Goal: Navigation & Orientation: Find specific page/section

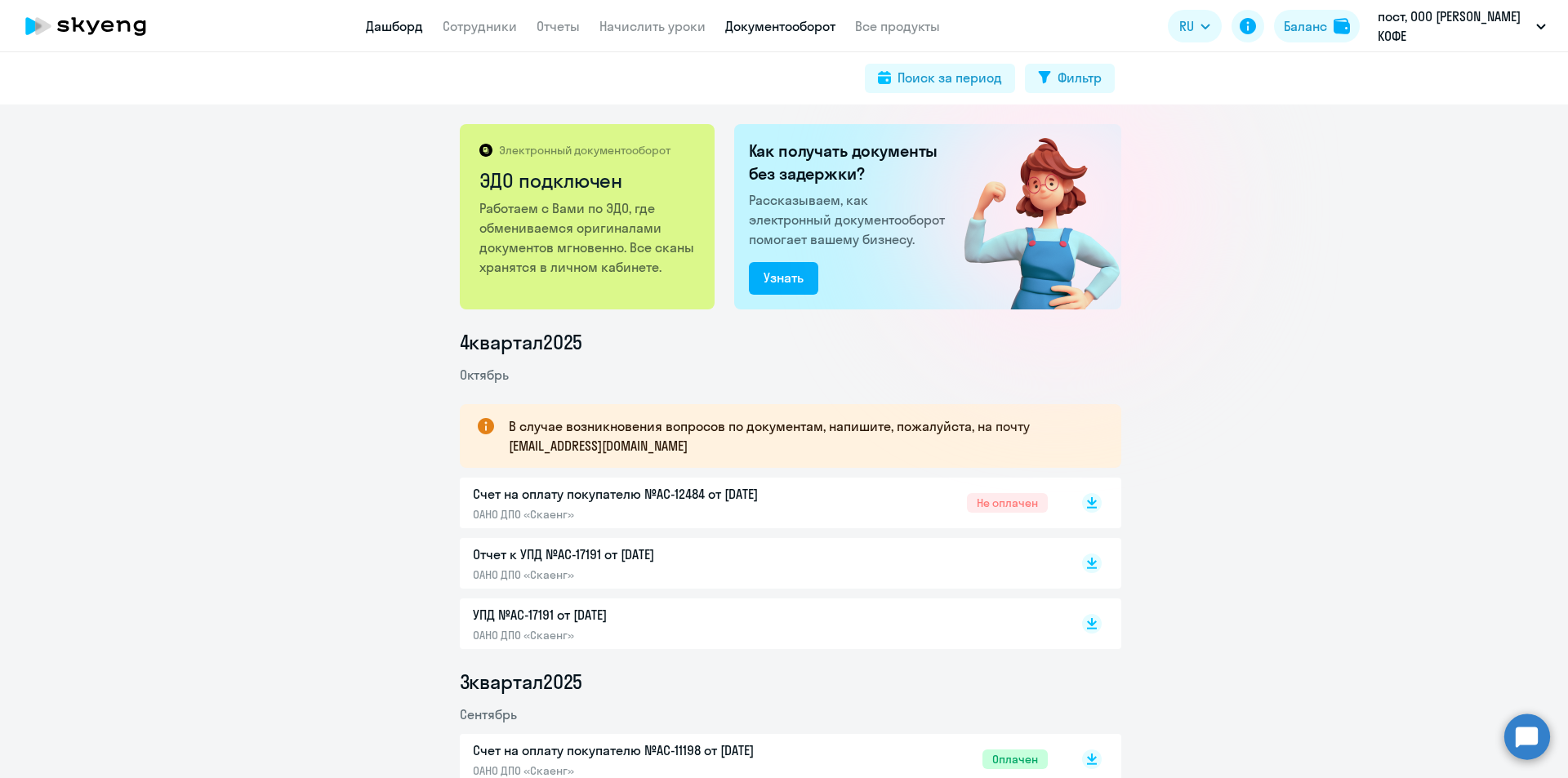
click at [406, 32] on link "Дашборд" at bounding box center [394, 25] width 57 height 17
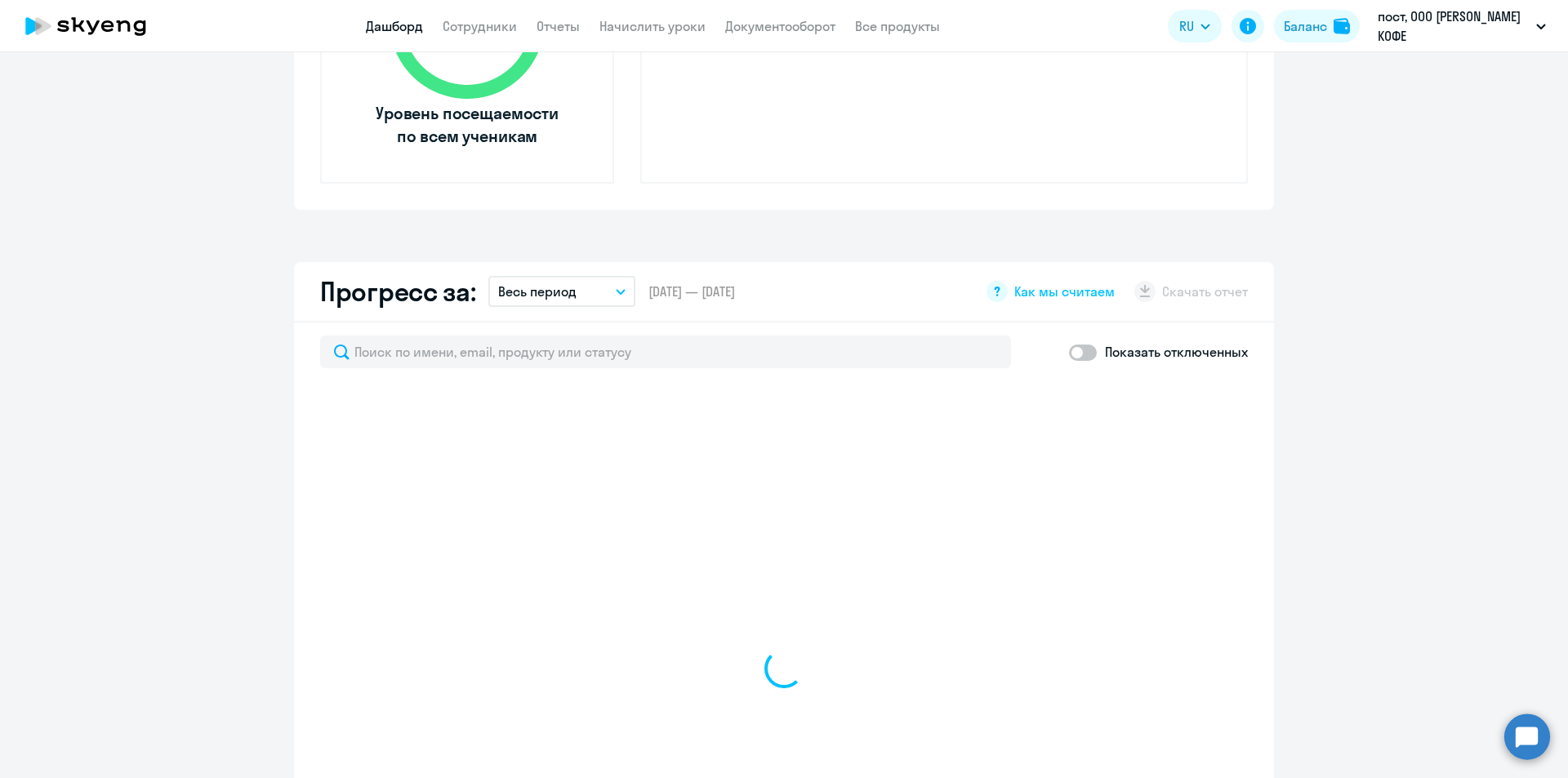
scroll to position [572, 0]
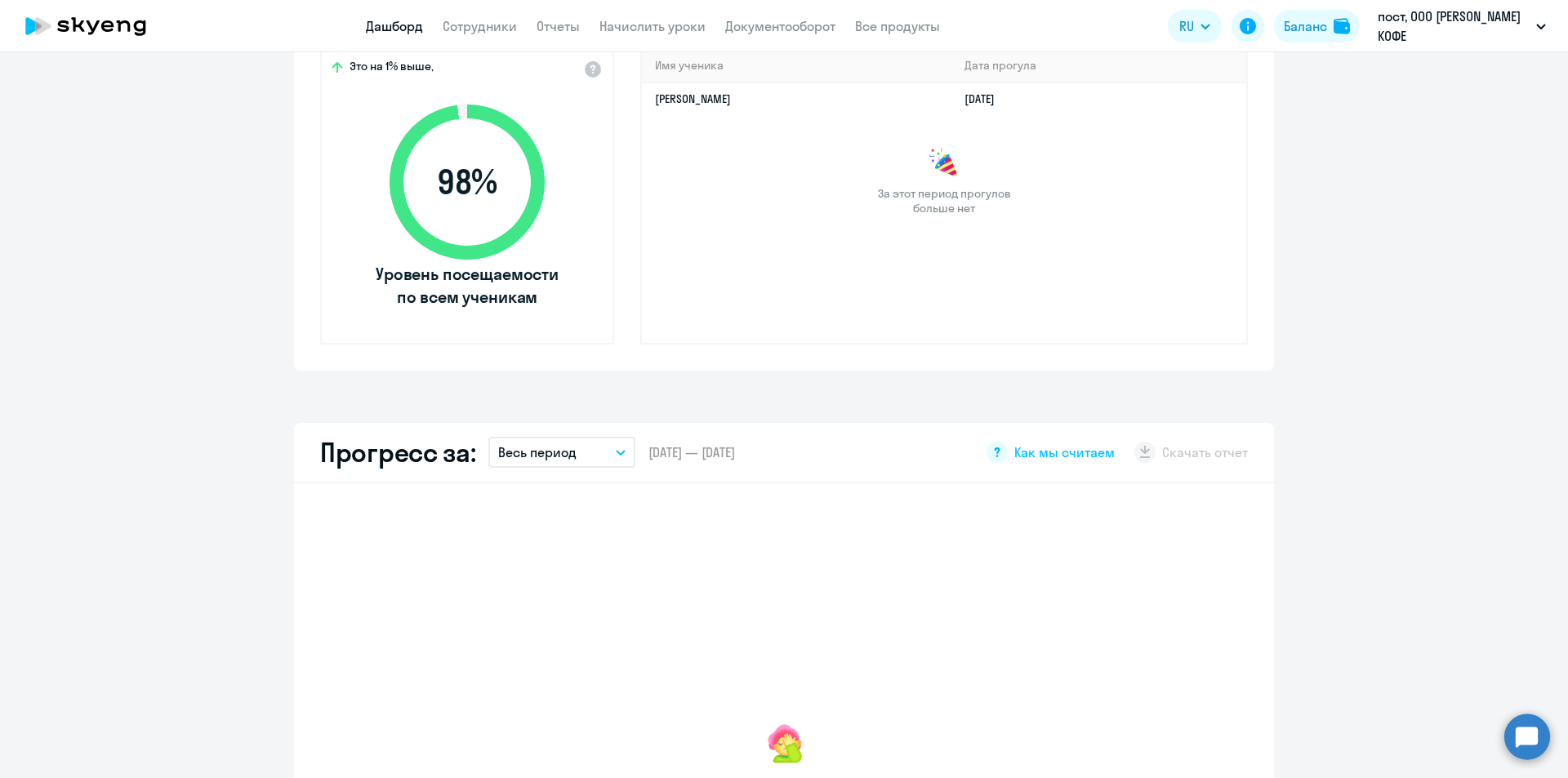
click at [486, 18] on app-menu-item-link "Сотрудники" at bounding box center [479, 26] width 75 height 20
click at [486, 18] on link "Сотрудники" at bounding box center [479, 25] width 75 height 17
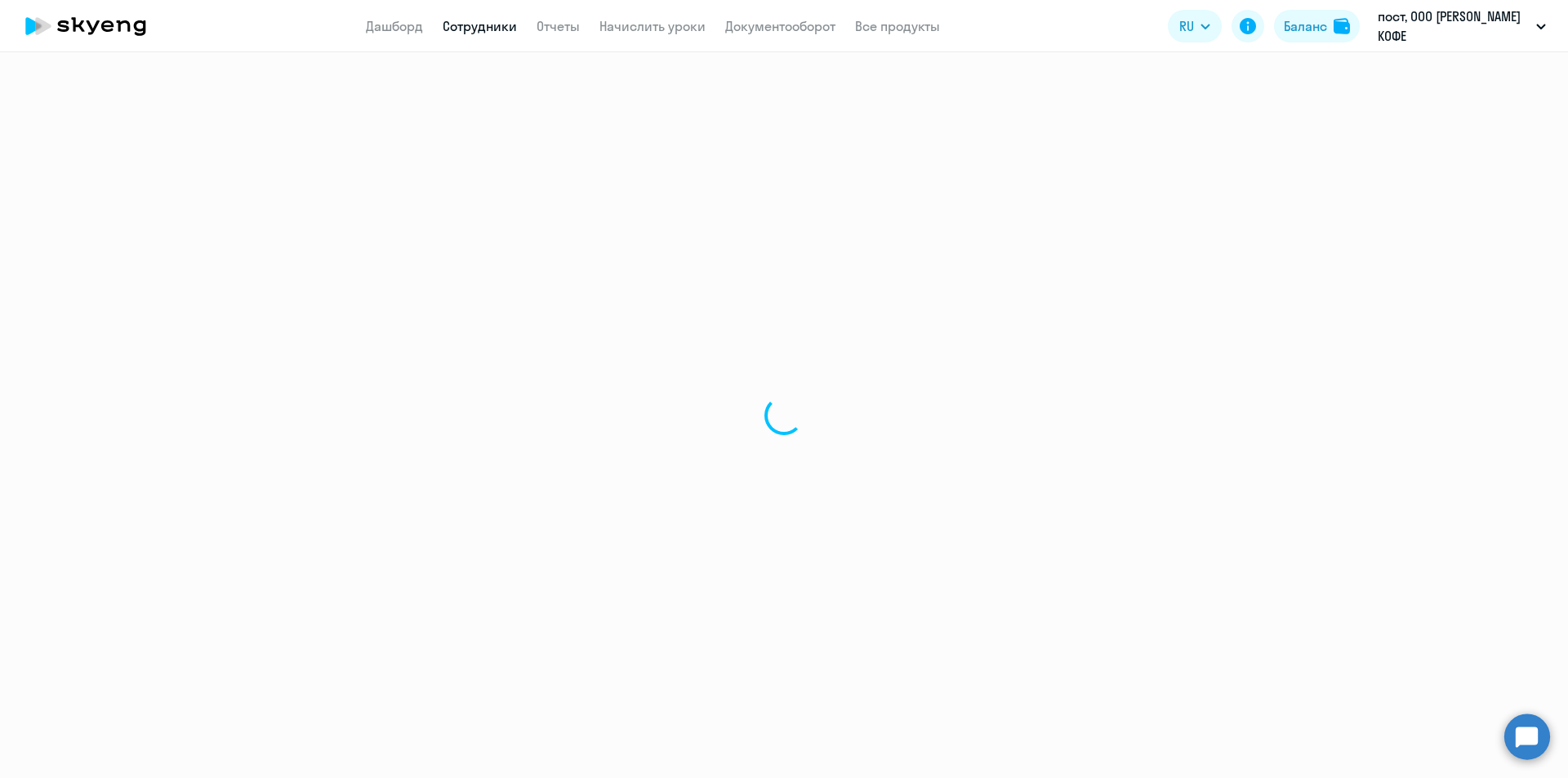
select select "30"
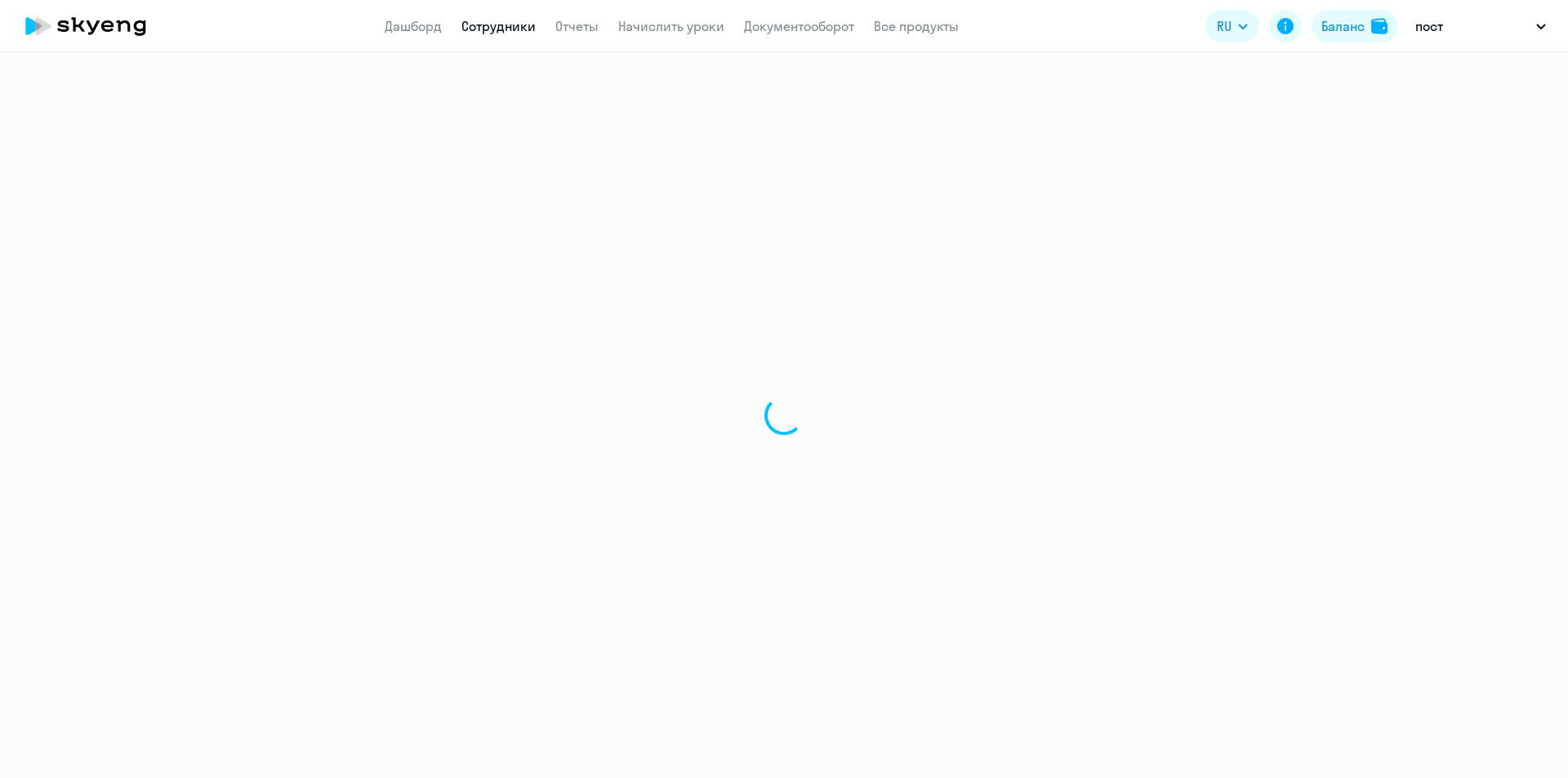
select select "30"
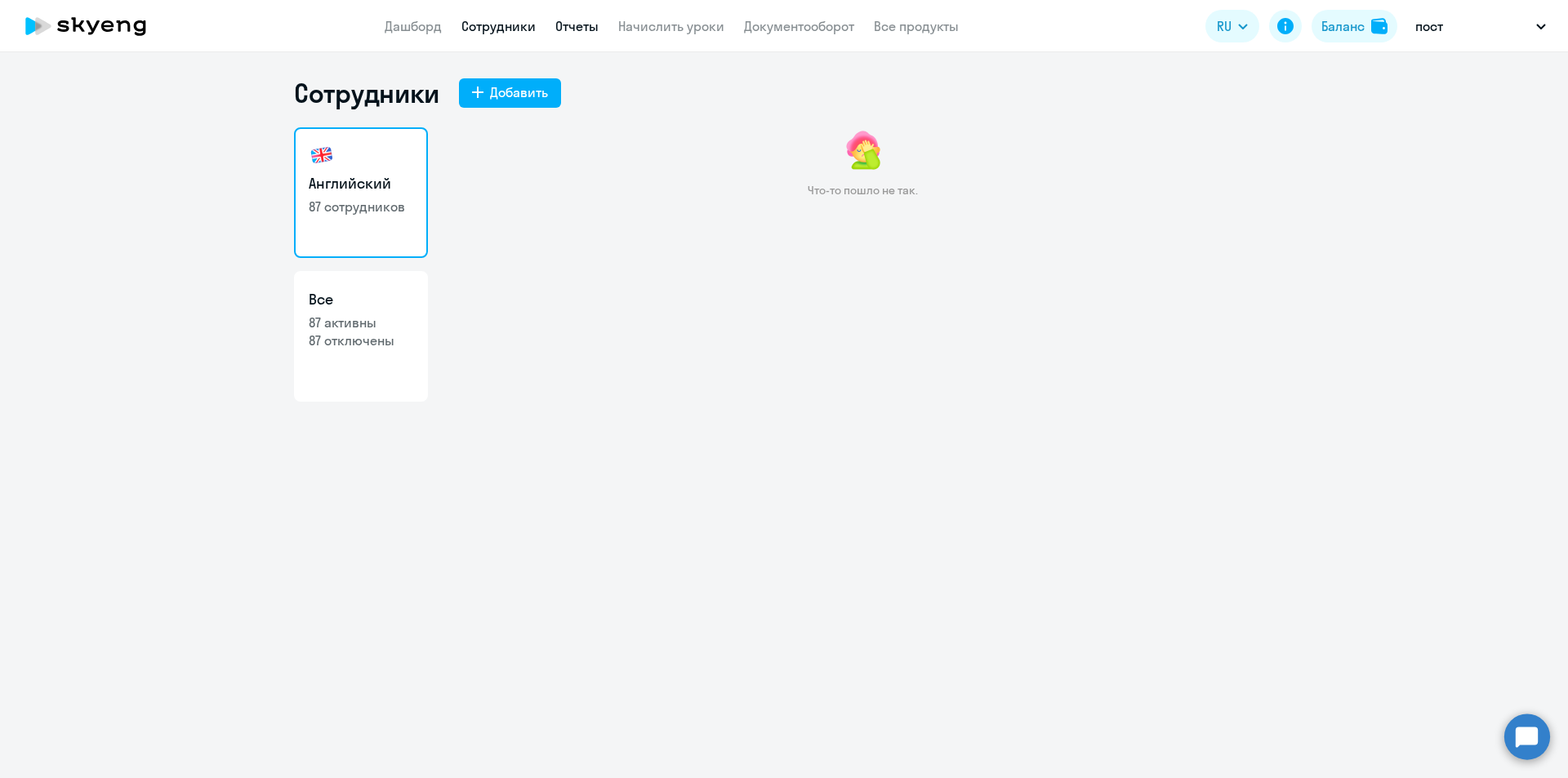
click at [597, 28] on link "Отчеты" at bounding box center [577, 25] width 43 height 17
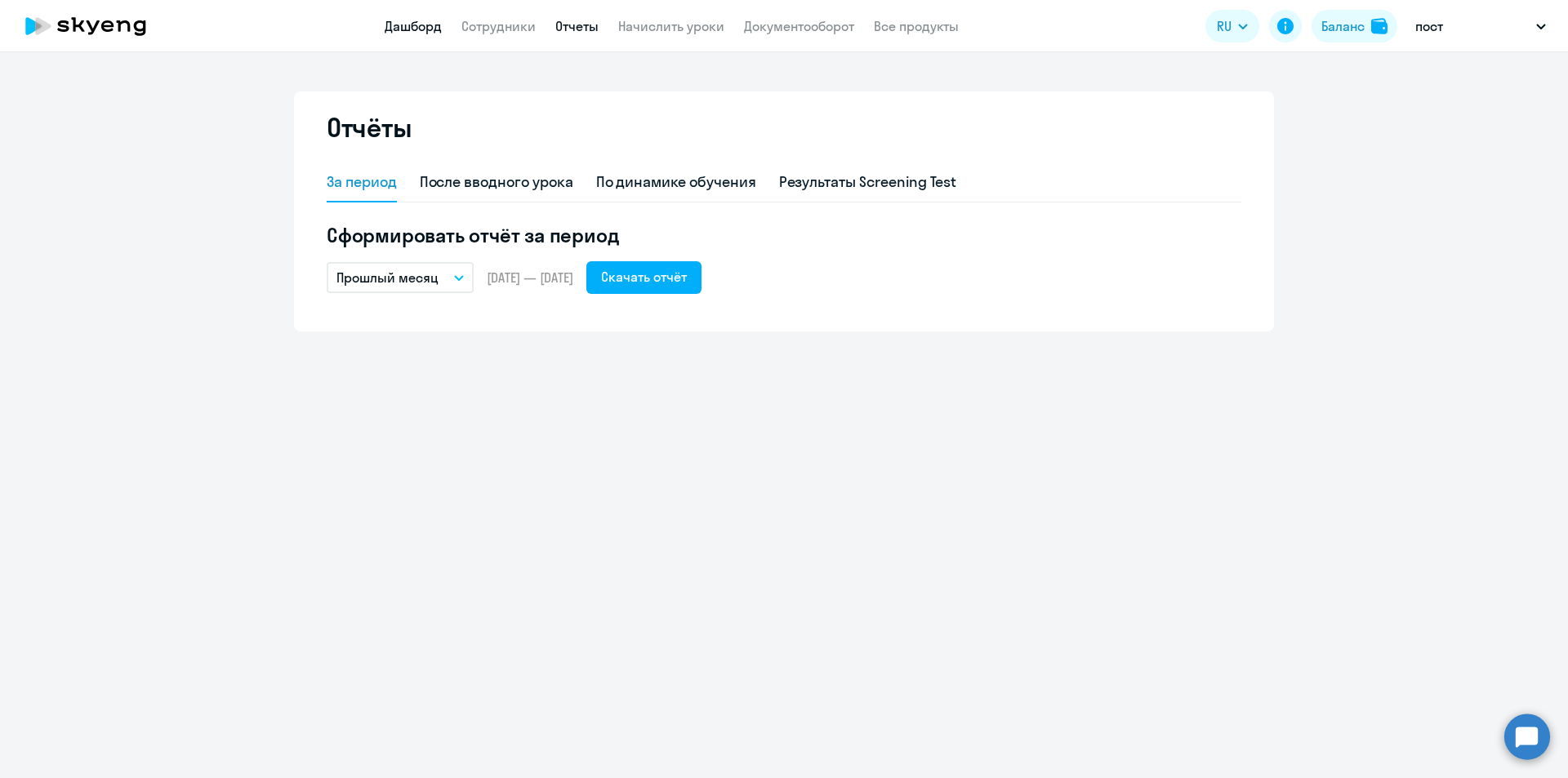
click at [394, 29] on link "Дашборд" at bounding box center [413, 25] width 57 height 17
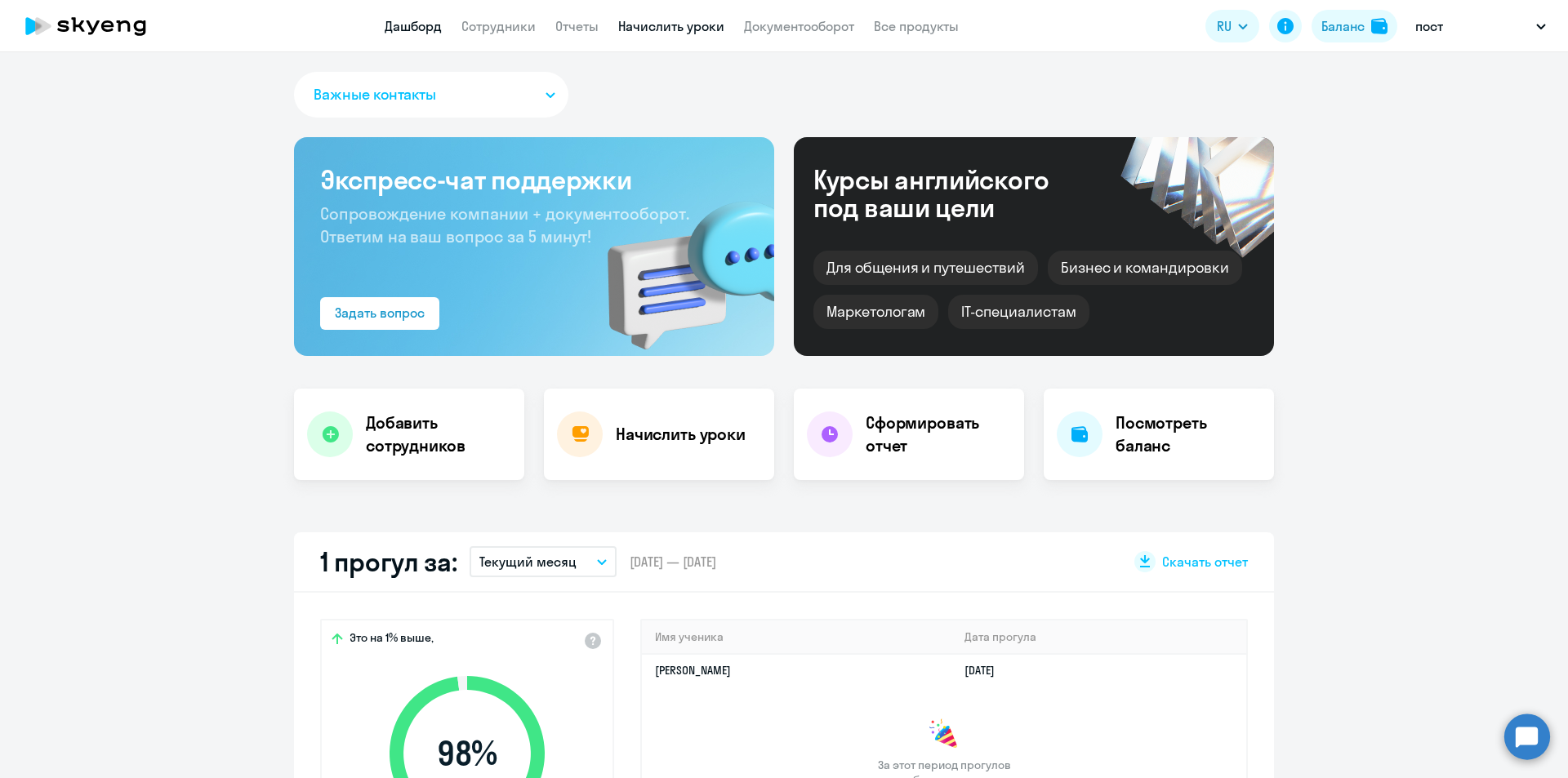
click at [674, 27] on link "Начислить уроки" at bounding box center [671, 25] width 106 height 17
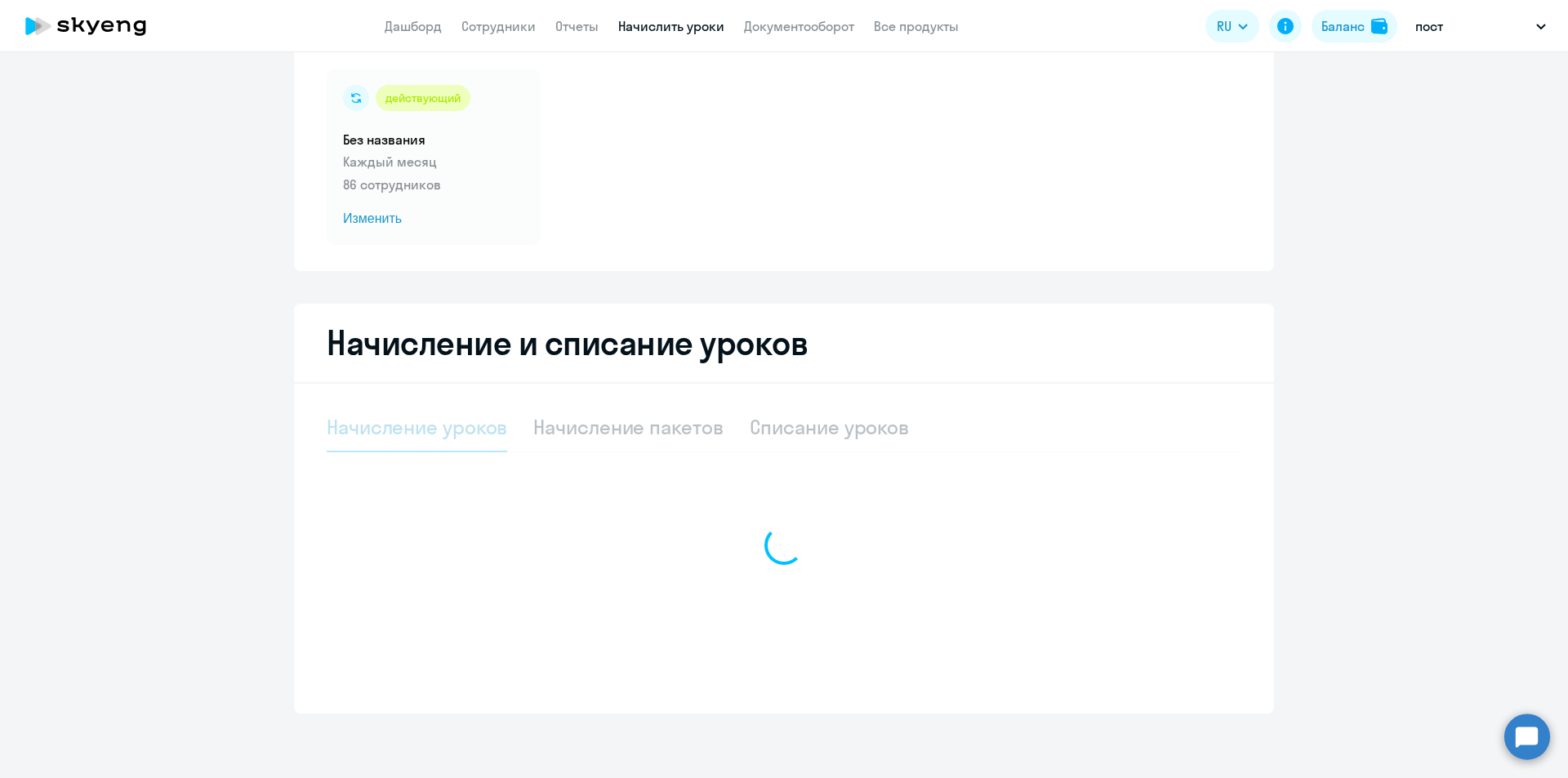
scroll to position [109, 0]
select select "10"
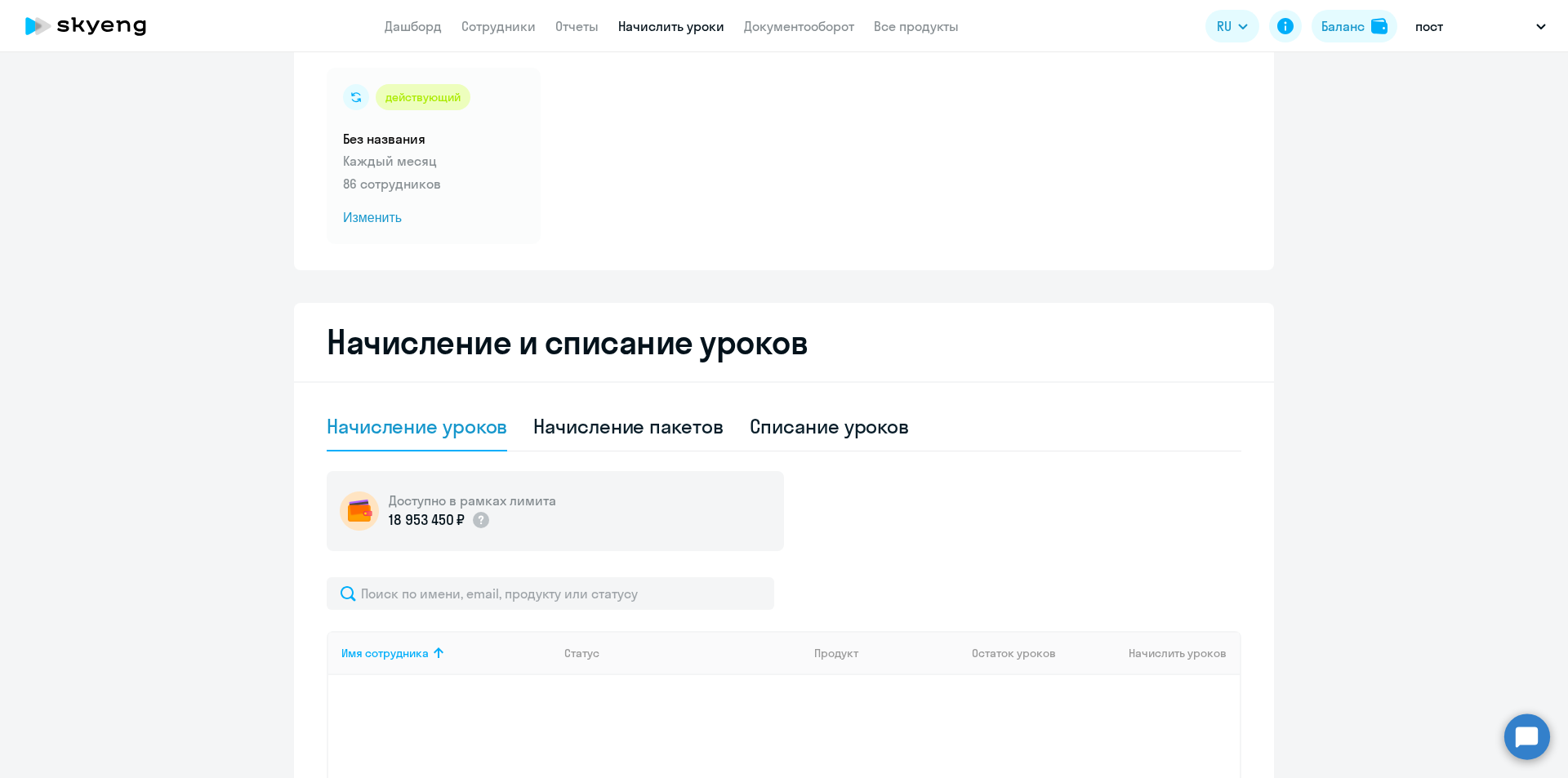
drag, startPoint x: 828, startPoint y: 223, endPoint x: 802, endPoint y: 234, distance: 28.2
click at [828, 223] on div "действующий Без названия Каждый месяц 86 сотрудников Изменить" at bounding box center [784, 155] width 915 height 176
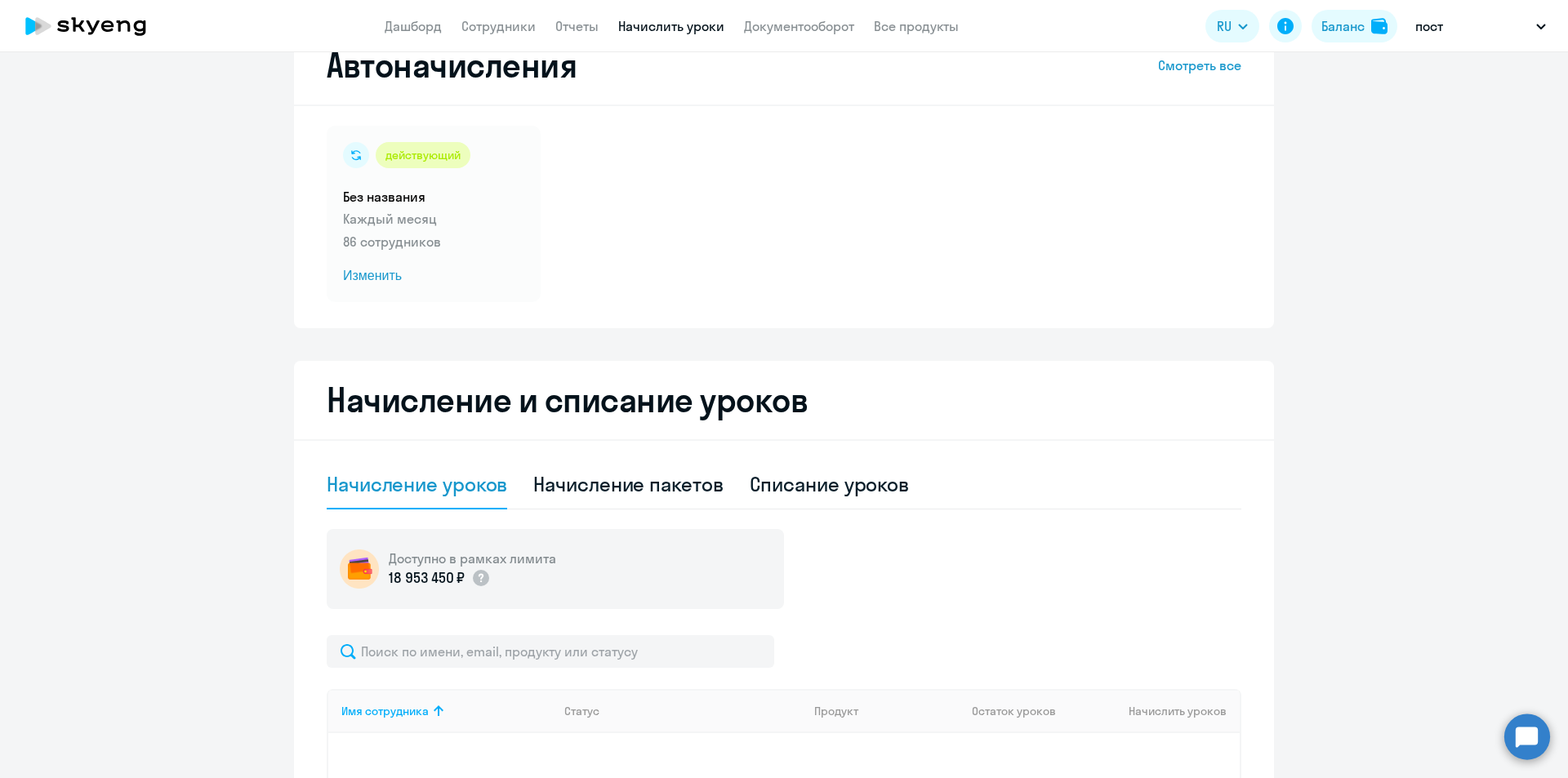
scroll to position [0, 0]
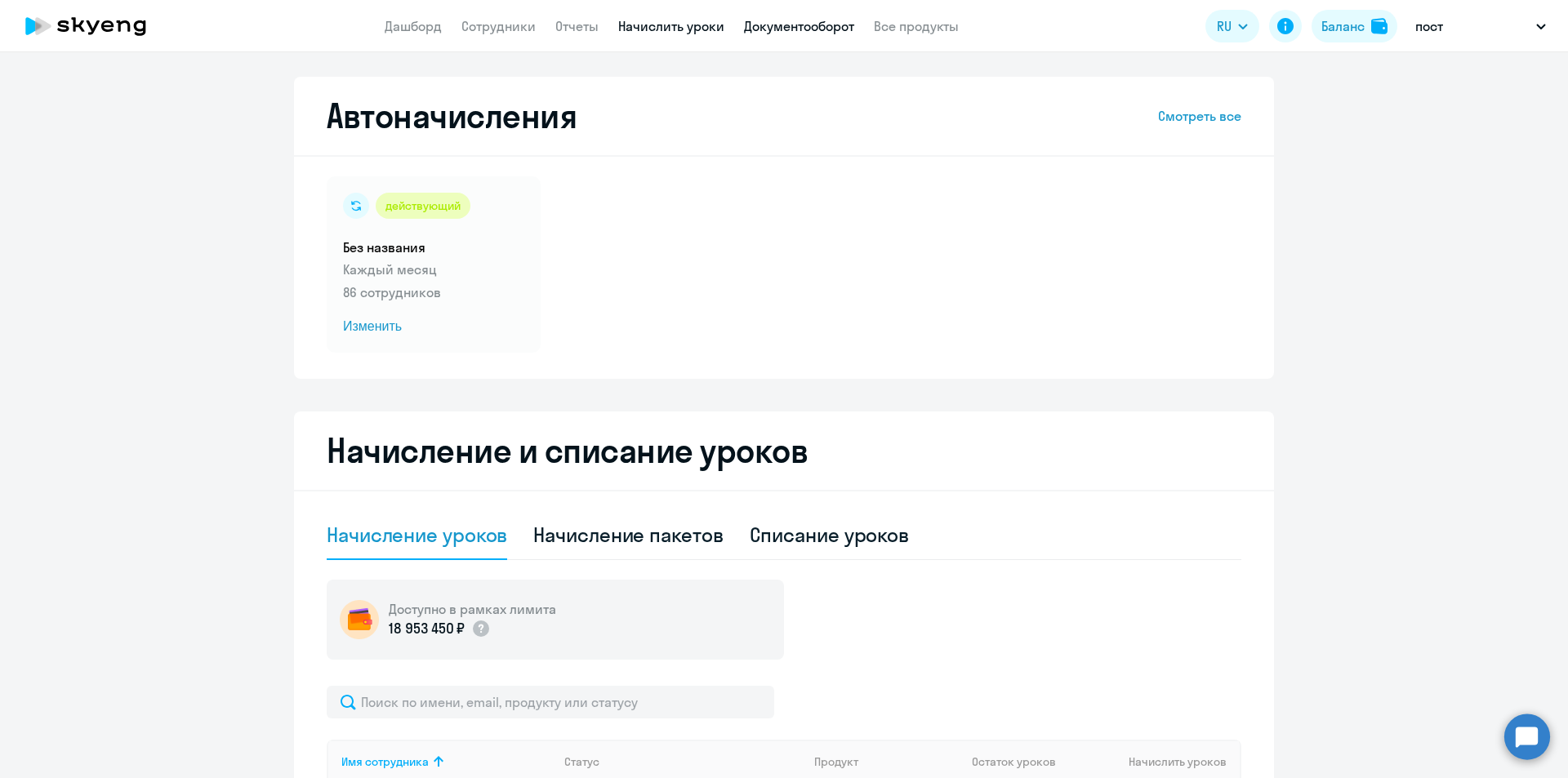
click at [773, 21] on link "Документооборот" at bounding box center [799, 25] width 111 height 17
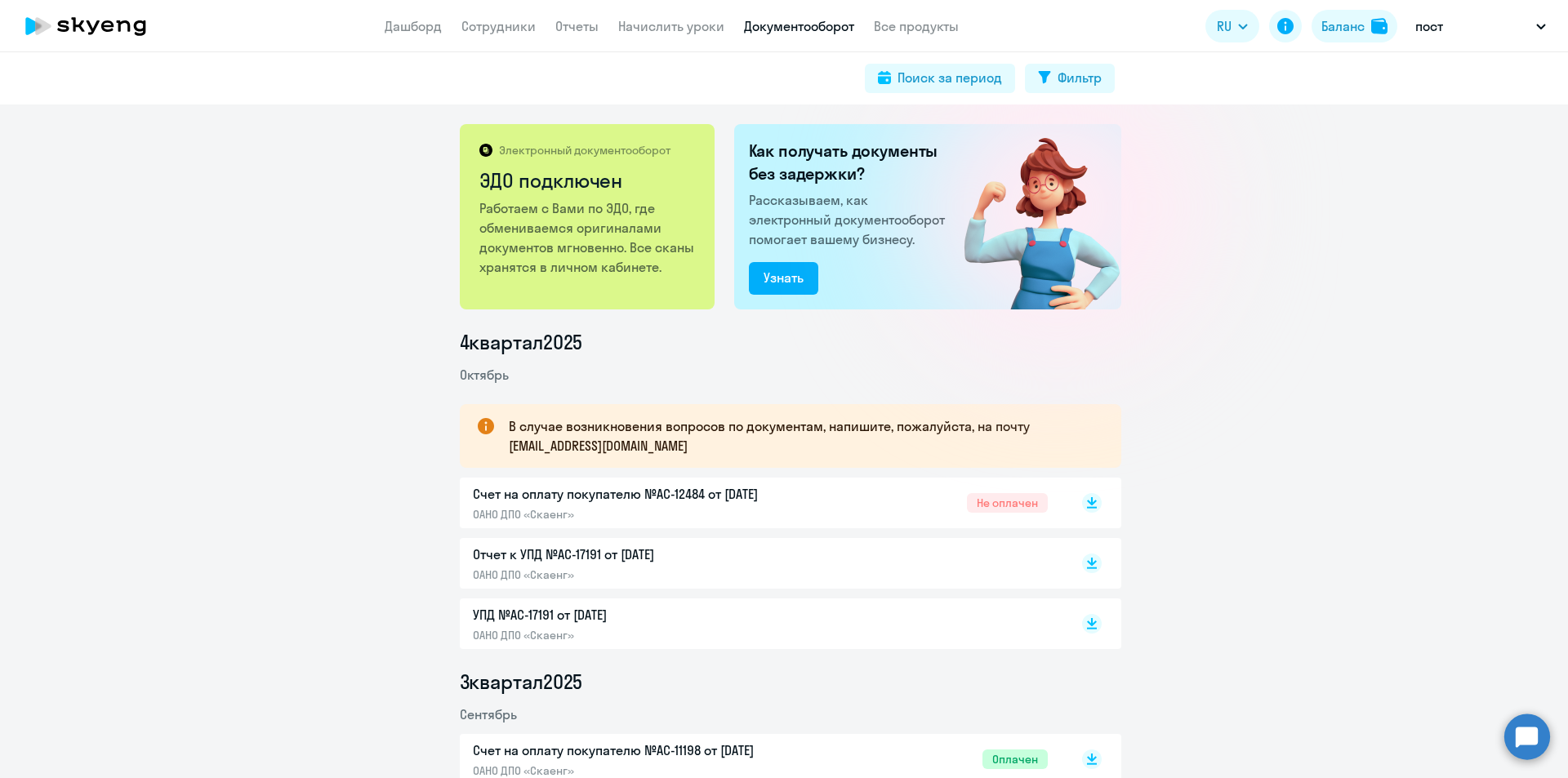
click at [594, 566] on div "Отчет к УПД №AC-17191 от 01.10.2025 ОАНО ДПО «Скаенг»" at bounding box center [644, 563] width 343 height 38
